Goal: Task Accomplishment & Management: Manage account settings

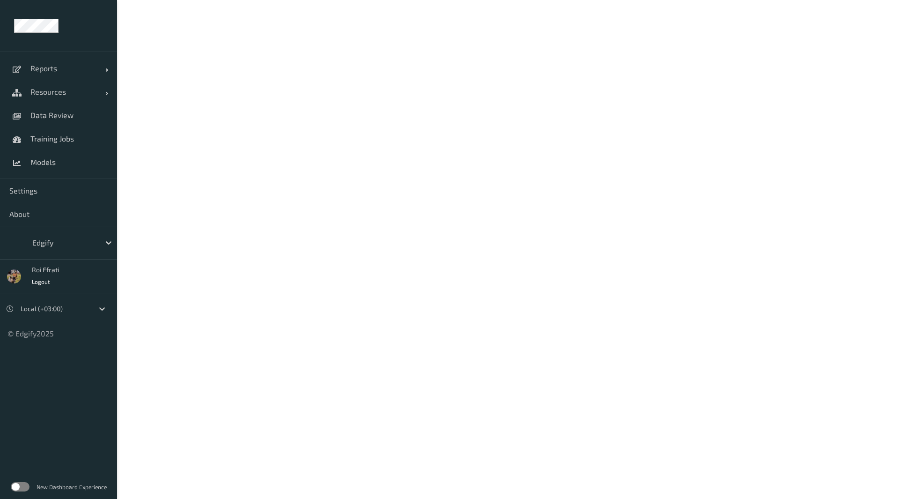
click at [20, 482] on label at bounding box center [20, 486] width 19 height 9
click at [39, 194] on span "Settings" at bounding box center [58, 190] width 98 height 9
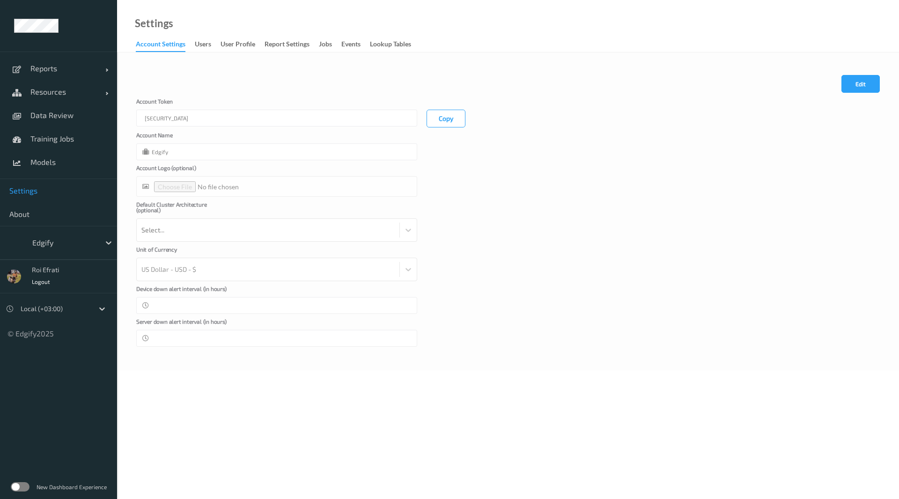
click at [22, 479] on div "New Dashboard Experience" at bounding box center [58, 486] width 117 height 24
click at [14, 485] on label at bounding box center [20, 486] width 19 height 9
